Goal: Task Accomplishment & Management: Use online tool/utility

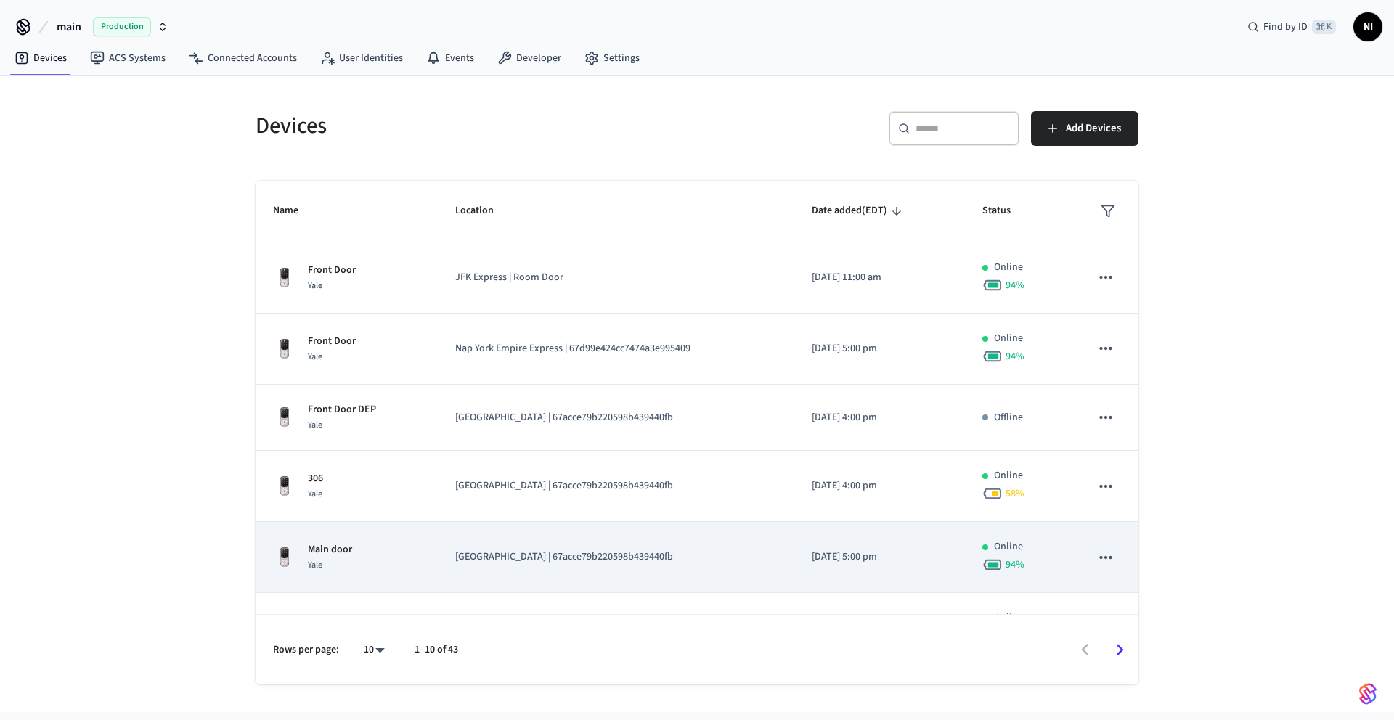
click at [354, 566] on div "Main door Yale" at bounding box center [346, 557] width 147 height 30
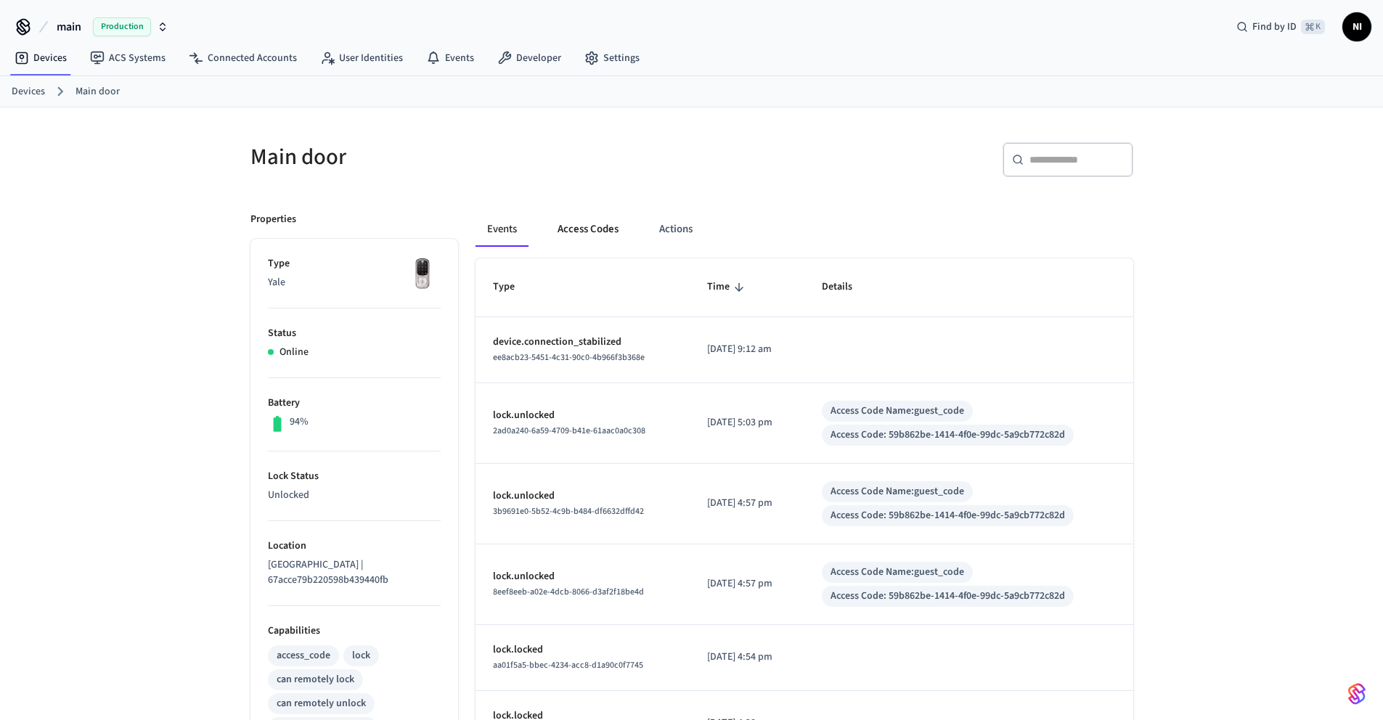
click at [603, 228] on button "Access Codes" at bounding box center [588, 229] width 84 height 35
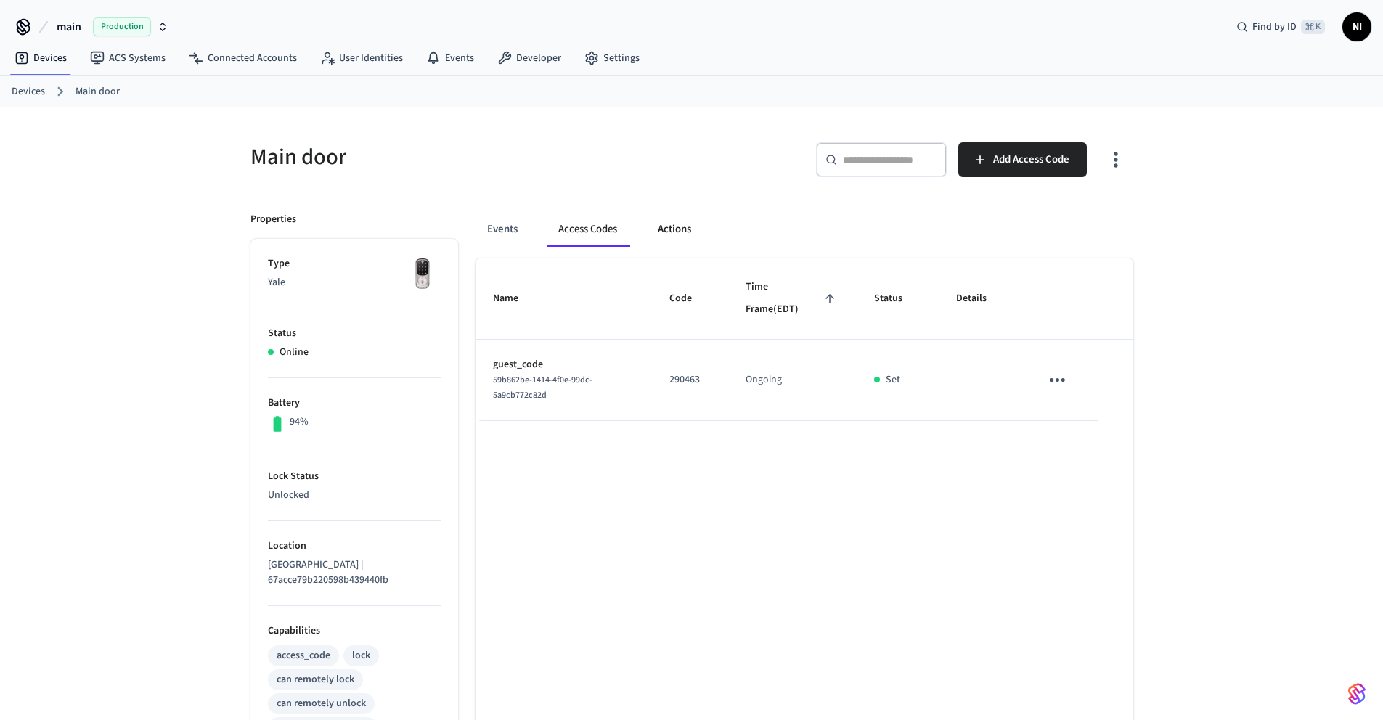
click at [674, 228] on button "Actions" at bounding box center [674, 229] width 57 height 35
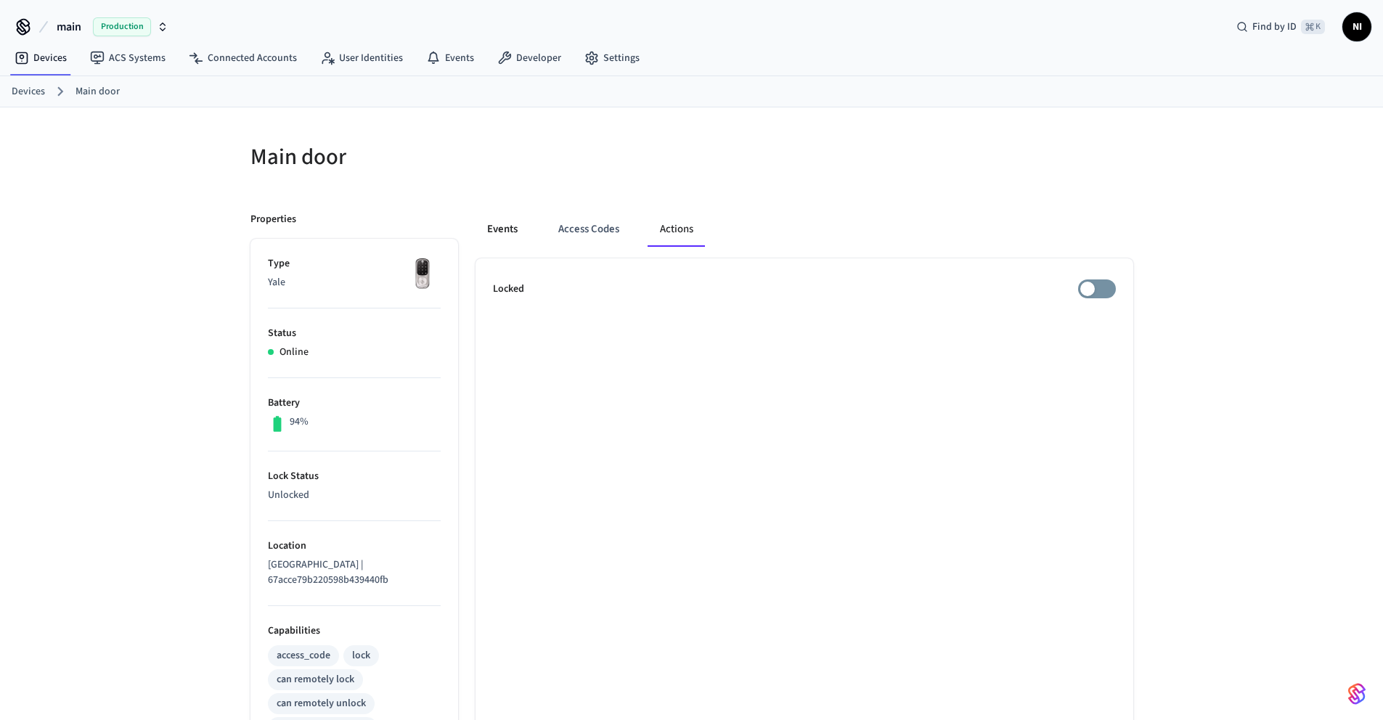
click at [503, 229] on button "Events" at bounding box center [503, 229] width 54 height 35
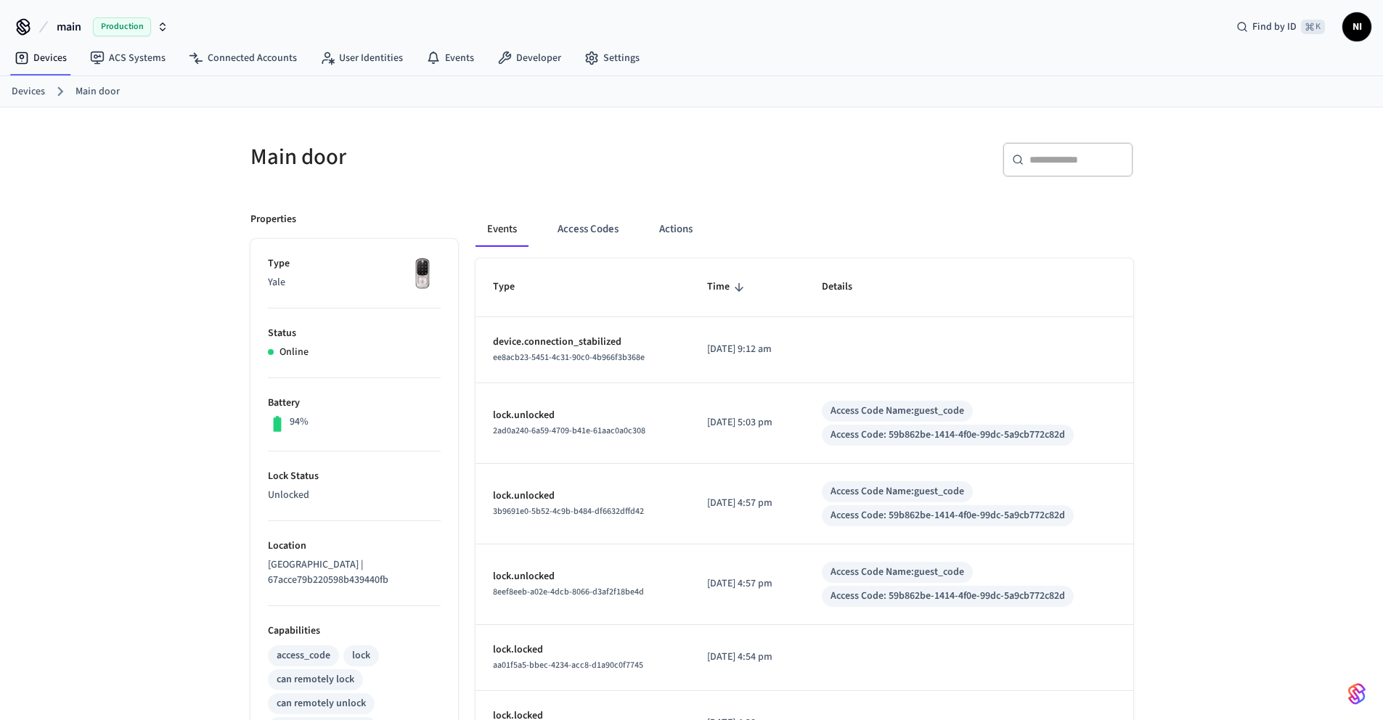
click at [426, 280] on img at bounding box center [422, 274] width 36 height 36
click at [33, 91] on link "Devices" at bounding box center [28, 91] width 33 height 15
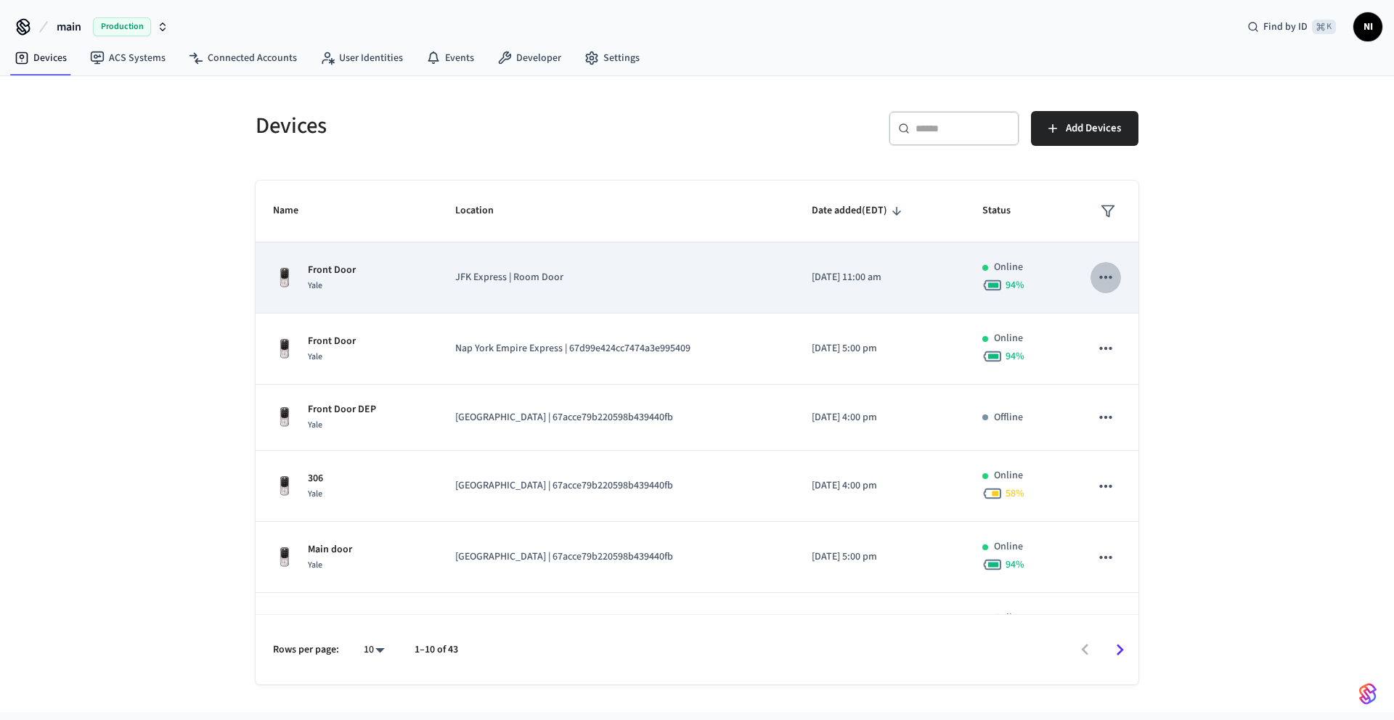
click at [1096, 282] on icon "sticky table" at bounding box center [1105, 277] width 19 height 19
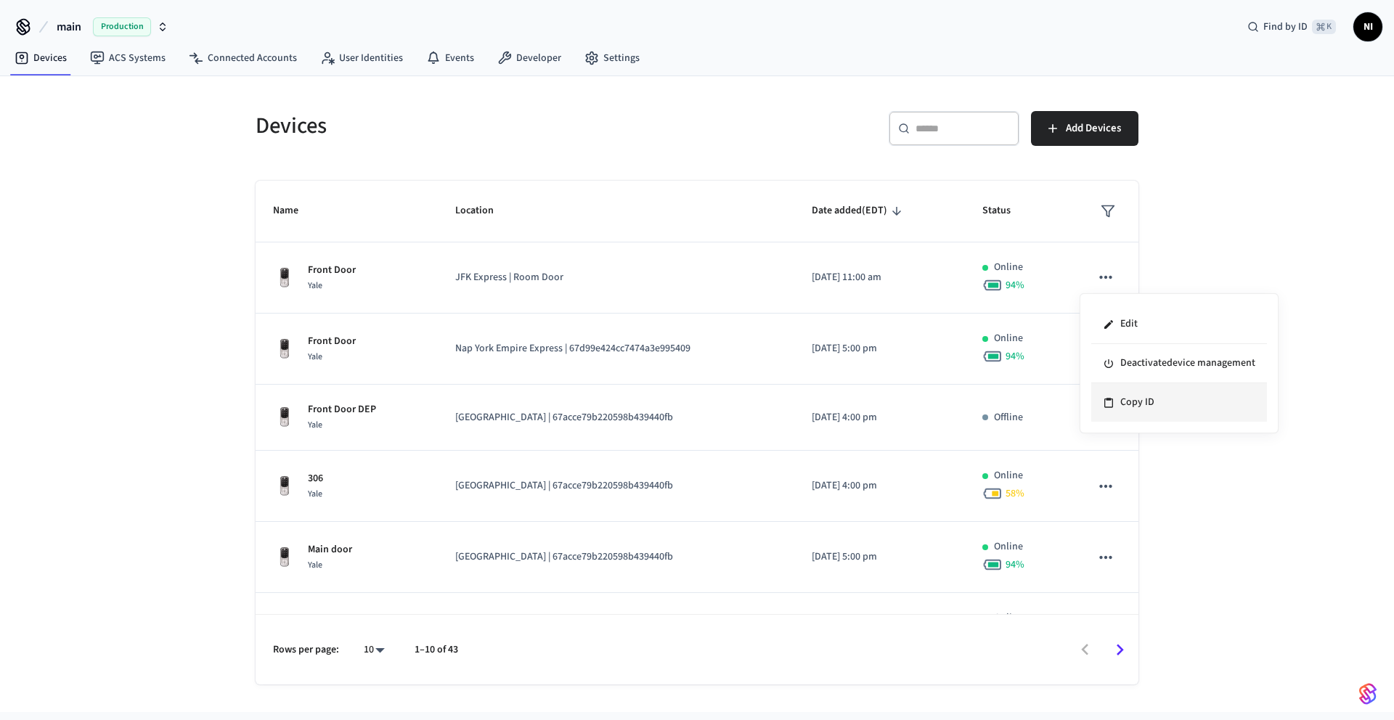
click at [1128, 409] on li "Copy ID" at bounding box center [1179, 402] width 176 height 38
